Goal: Information Seeking & Learning: Learn about a topic

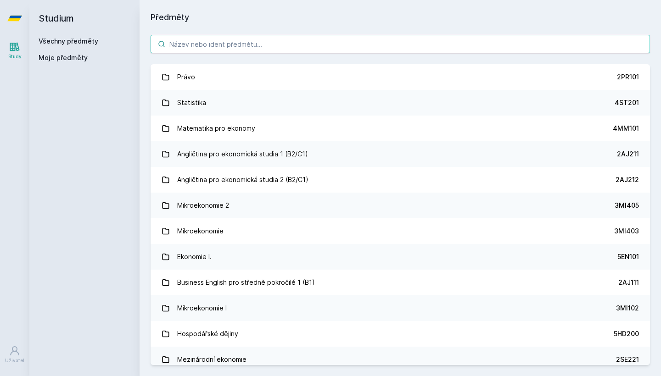
click at [291, 47] on input "search" at bounding box center [400, 44] width 499 height 18
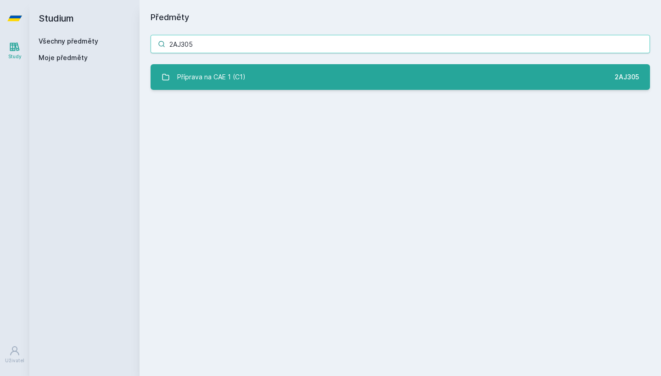
type input "2AJ305"
click at [406, 76] on link "Příprava na CAE 1 (C1) 2AJ305" at bounding box center [400, 77] width 499 height 26
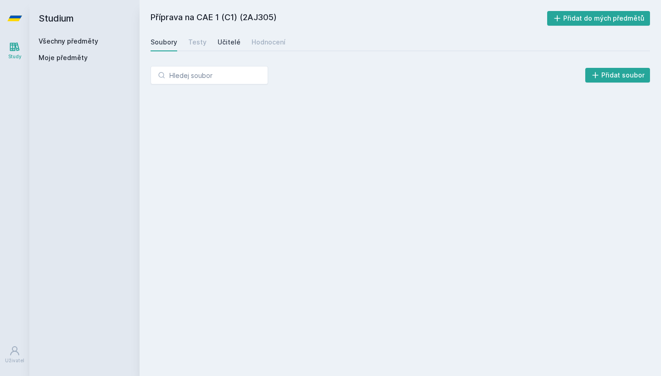
click at [221, 43] on div "Učitelé" at bounding box center [229, 42] width 23 height 9
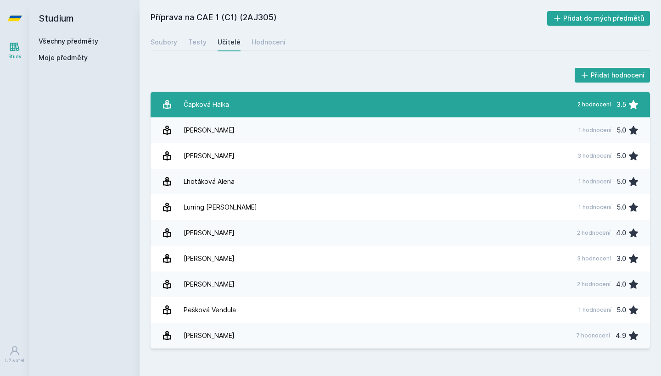
click at [409, 110] on link "Čapková Halka 2 hodnocení 3.5" at bounding box center [400, 105] width 499 height 26
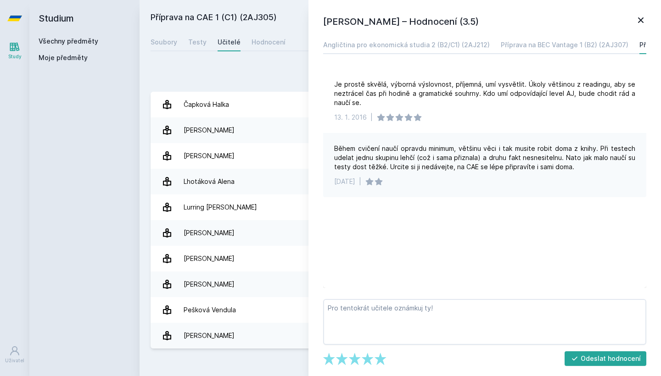
click at [640, 22] on icon at bounding box center [640, 20] width 11 height 11
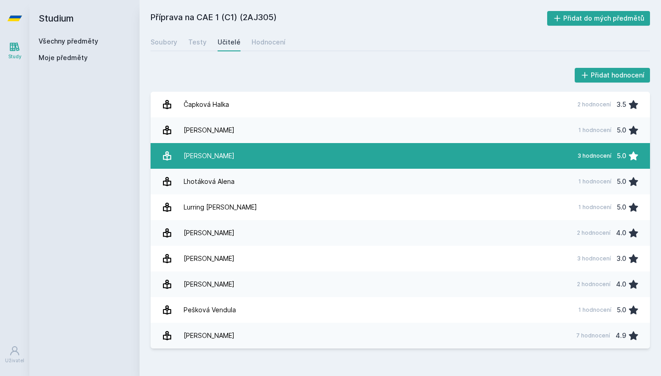
click at [273, 158] on link "[PERSON_NAME] 3 hodnocení 5.0" at bounding box center [400, 156] width 499 height 26
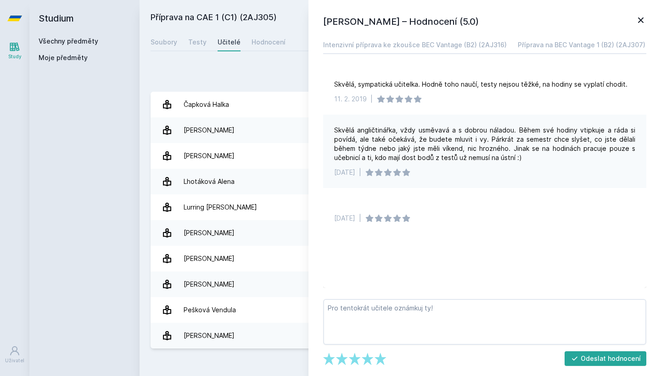
click at [640, 20] on icon at bounding box center [640, 20] width 11 height 11
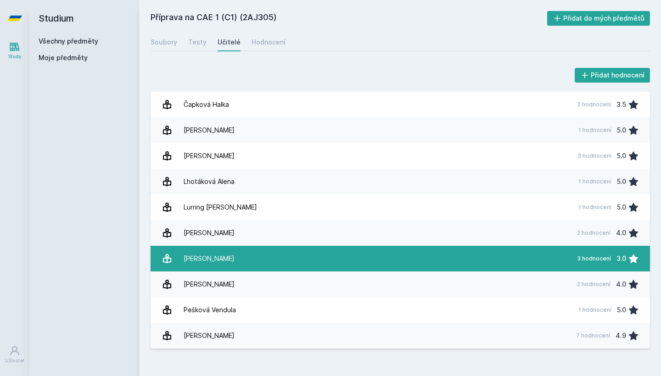
click at [305, 252] on link "[PERSON_NAME] 3 hodnocení 3.0" at bounding box center [400, 259] width 499 height 26
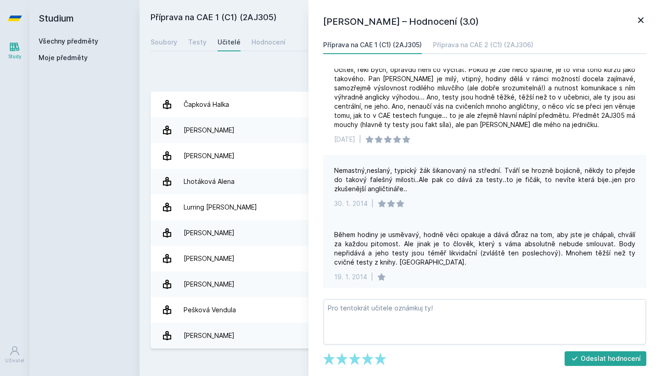
scroll to position [13, 0]
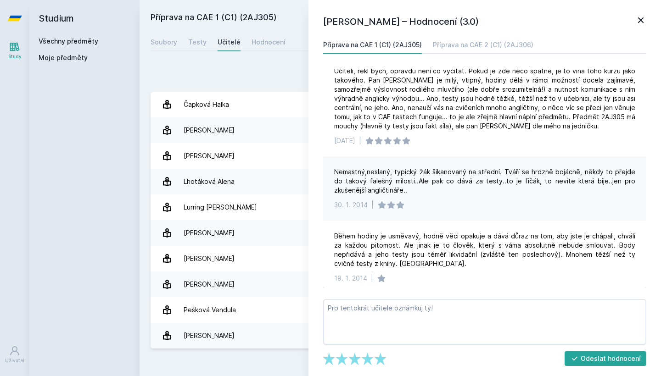
click at [640, 21] on icon at bounding box center [641, 20] width 6 height 6
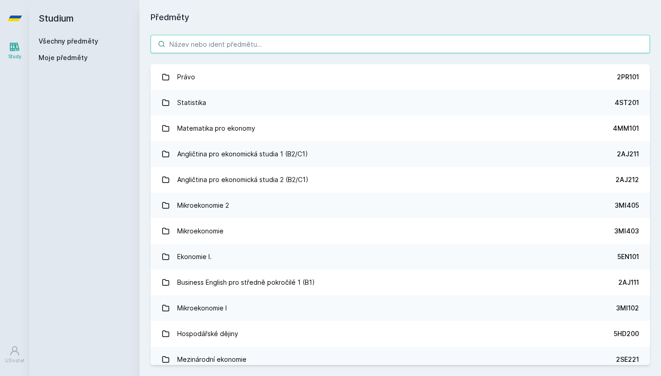
click at [223, 47] on input "search" at bounding box center [400, 44] width 499 height 18
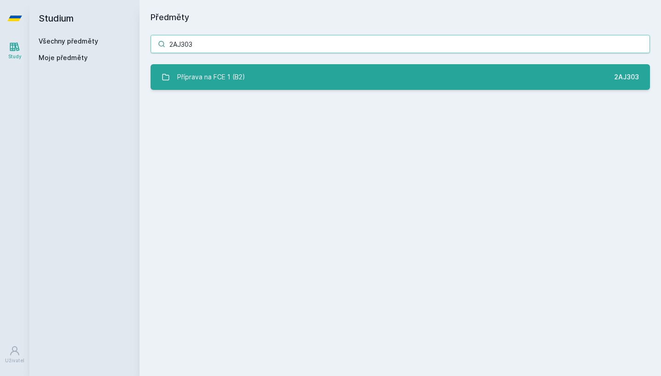
type input "2AJ303"
click at [221, 80] on div "Příprava na FCE 1 (B2)" at bounding box center [211, 77] width 68 height 18
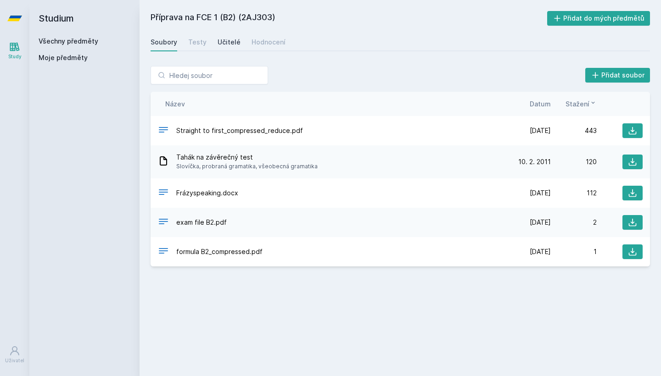
click at [227, 44] on div "Učitelé" at bounding box center [229, 42] width 23 height 9
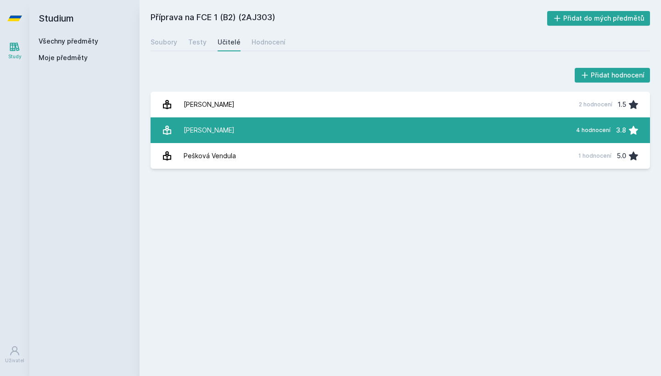
click at [259, 125] on link "Baštýřová Šárka 4 hodnocení 3.8" at bounding box center [400, 131] width 499 height 26
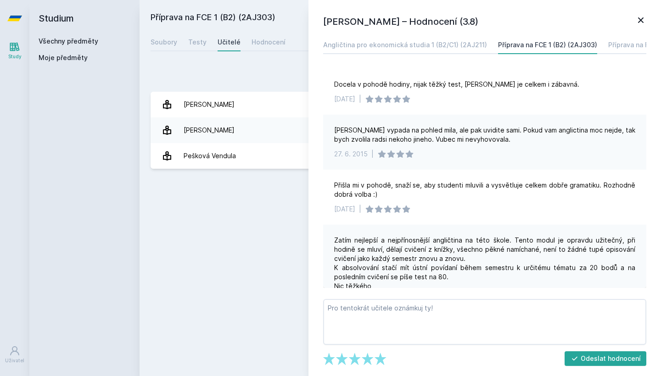
click at [303, 201] on div "Příprava na FCE 1 (B2) (2AJ303) Přidat do mých předmětů Soubory Testy Učitelé H…" at bounding box center [400, 188] width 499 height 354
